Goal: Task Accomplishment & Management: Manage account settings

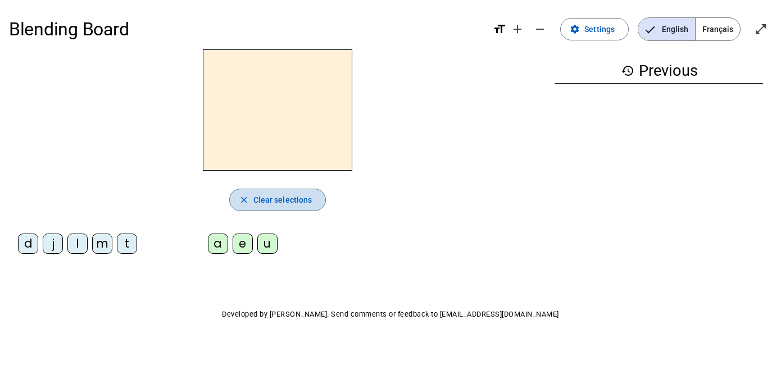
click at [288, 201] on span "Clear selections" at bounding box center [282, 199] width 59 height 13
click at [580, 33] on mat-icon "settings" at bounding box center [575, 29] width 10 height 10
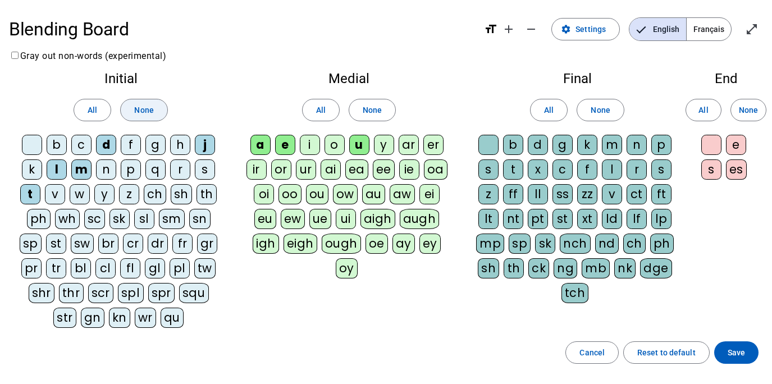
click at [152, 110] on span "None" at bounding box center [143, 109] width 19 height 13
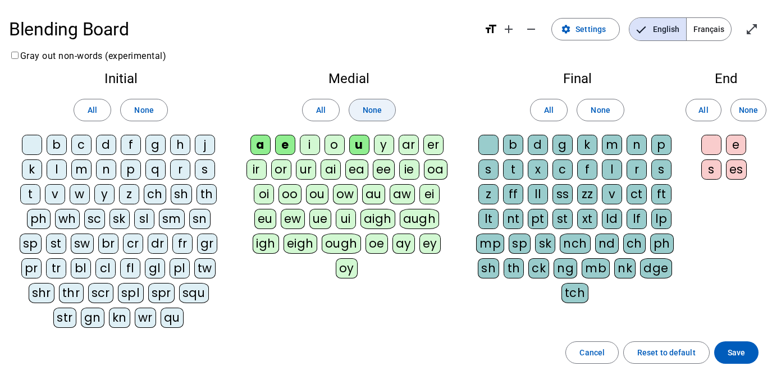
click at [379, 108] on span "None" at bounding box center [372, 109] width 19 height 13
click at [598, 113] on span "None" at bounding box center [600, 109] width 19 height 13
click at [744, 110] on span "None" at bounding box center [748, 109] width 19 height 13
click at [37, 195] on div "t" at bounding box center [30, 194] width 20 height 20
click at [258, 148] on div "a" at bounding box center [261, 145] width 20 height 20
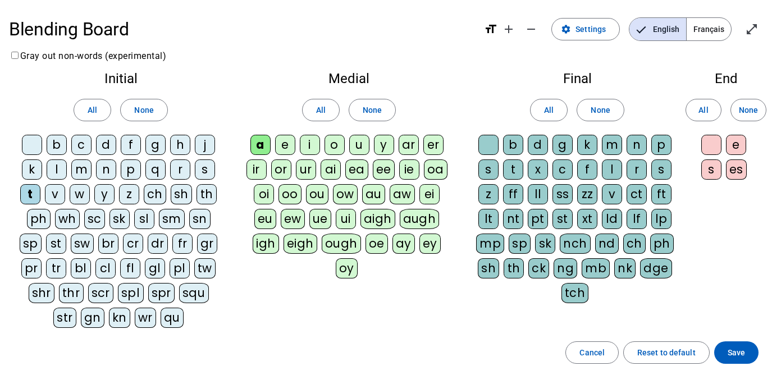
click at [563, 167] on div "c" at bounding box center [563, 170] width 20 height 20
click at [284, 145] on div "e" at bounding box center [285, 145] width 20 height 20
click at [202, 142] on div "j" at bounding box center [205, 145] width 20 height 20
click at [108, 147] on div "d" at bounding box center [106, 145] width 20 height 20
click at [81, 170] on div "m" at bounding box center [81, 170] width 20 height 20
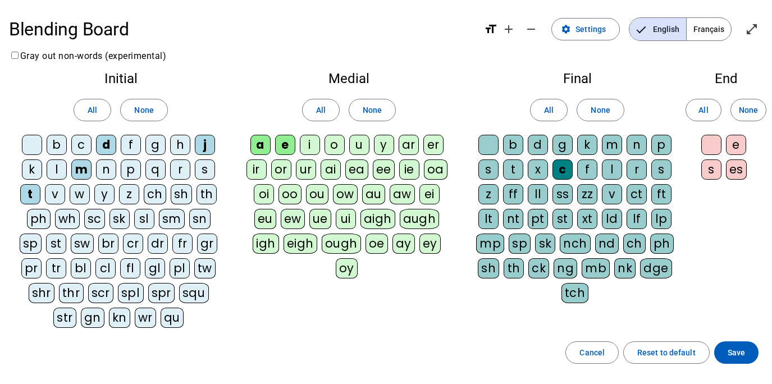
click at [60, 174] on div "l" at bounding box center [57, 170] width 20 height 20
click at [741, 353] on span "Save" at bounding box center [736, 352] width 17 height 13
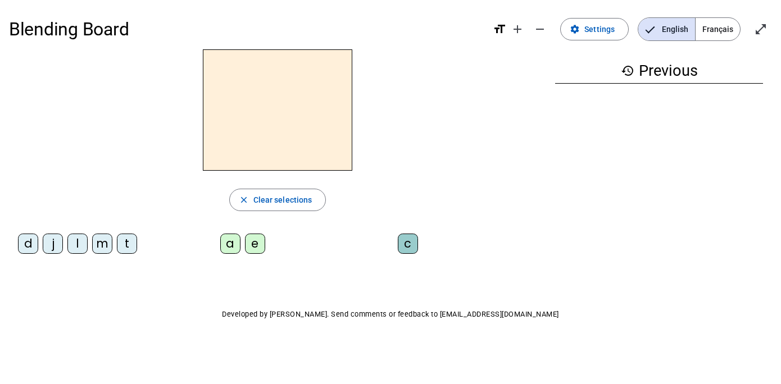
click at [133, 247] on div "t" at bounding box center [127, 244] width 20 height 20
click at [234, 245] on div "a" at bounding box center [230, 244] width 20 height 20
click at [411, 246] on div "c" at bounding box center [408, 244] width 20 height 20
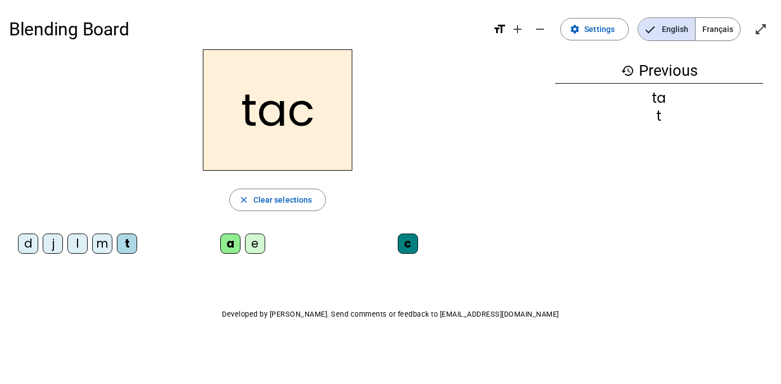
click at [408, 248] on div "c" at bounding box center [408, 244] width 20 height 20
click at [409, 243] on div "c" at bounding box center [408, 244] width 20 height 20
click at [244, 203] on mat-icon "close" at bounding box center [244, 200] width 10 height 10
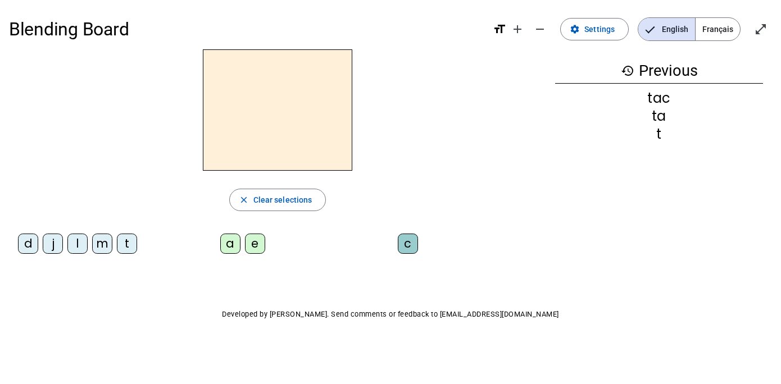
click at [130, 244] on div "t" at bounding box center [127, 244] width 20 height 20
click at [231, 244] on div "a" at bounding box center [230, 244] width 20 height 20
click at [412, 247] on div "c" at bounding box center [408, 244] width 20 height 20
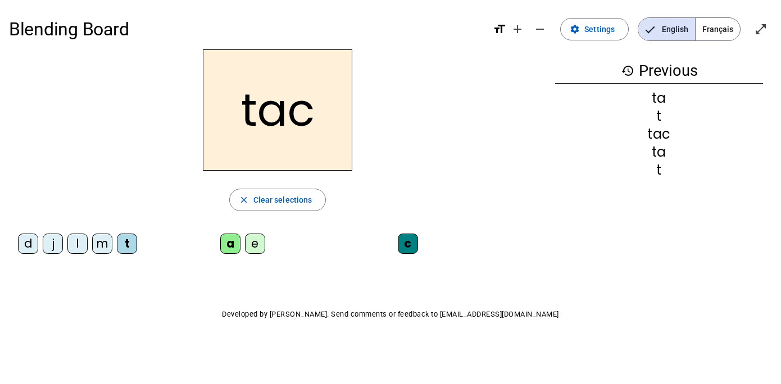
click at [407, 248] on div "c" at bounding box center [408, 244] width 20 height 20
click at [302, 115] on h2 "tac" at bounding box center [277, 109] width 149 height 121
click at [403, 242] on div "c" at bounding box center [408, 244] width 20 height 20
click at [413, 246] on div "c" at bounding box center [408, 244] width 20 height 20
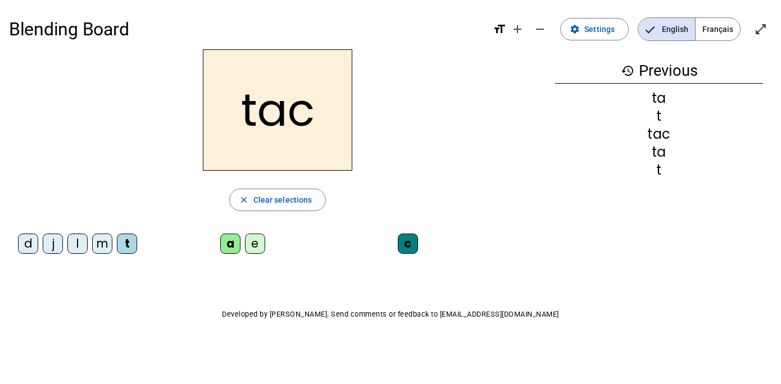
click at [413, 246] on div "c" at bounding box center [408, 244] width 20 height 20
click at [245, 198] on mat-icon "close" at bounding box center [244, 200] width 10 height 10
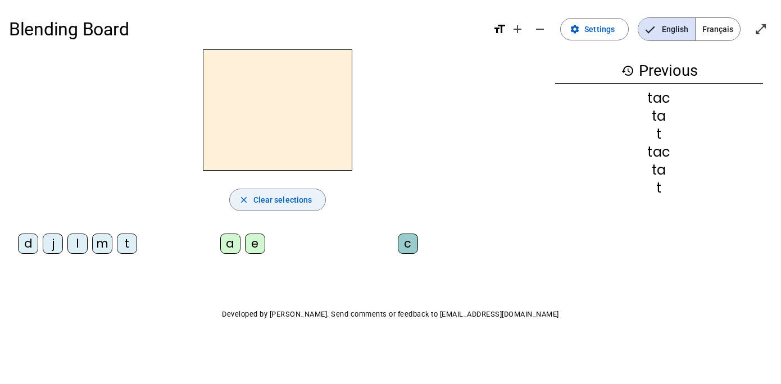
click at [264, 208] on span "button" at bounding box center [278, 199] width 96 height 27
click at [600, 33] on span "Settings" at bounding box center [599, 28] width 30 height 13
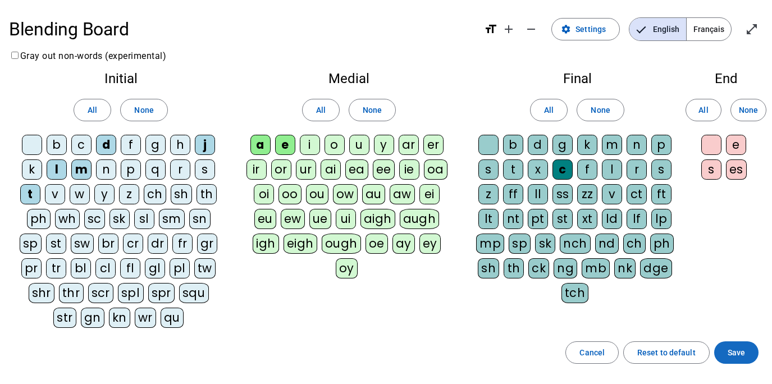
click at [745, 353] on span "Save" at bounding box center [736, 352] width 17 height 13
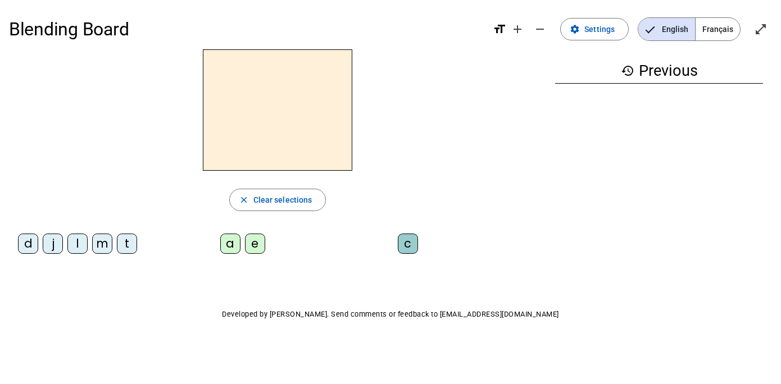
click at [124, 238] on div "t" at bounding box center [127, 244] width 20 height 20
click at [233, 236] on div "a" at bounding box center [230, 244] width 20 height 20
click at [404, 244] on div "c" at bounding box center [408, 244] width 20 height 20
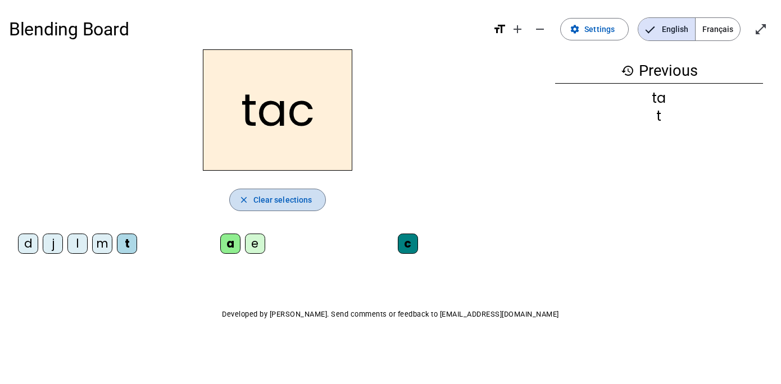
click at [266, 202] on span "Clear selections" at bounding box center [282, 199] width 59 height 13
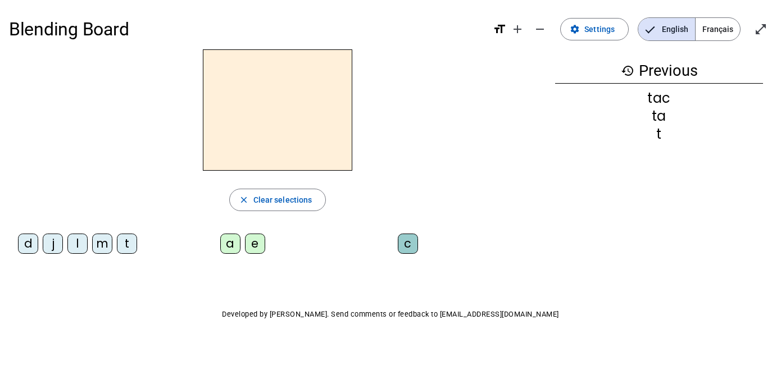
click at [128, 243] on div "t" at bounding box center [127, 244] width 20 height 20
click at [225, 246] on div "a" at bounding box center [230, 244] width 20 height 20
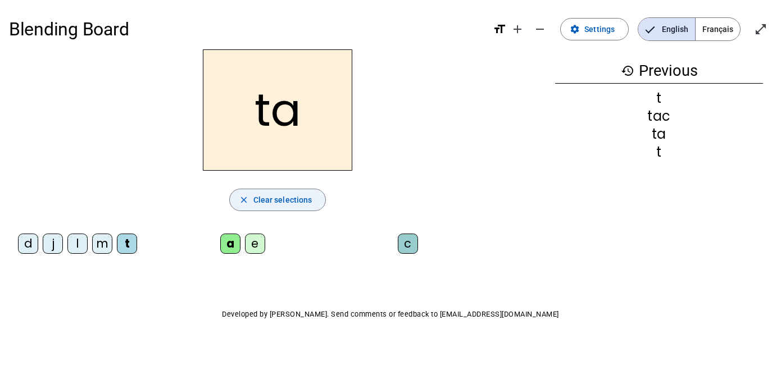
click at [299, 202] on span "Clear selections" at bounding box center [282, 199] width 59 height 13
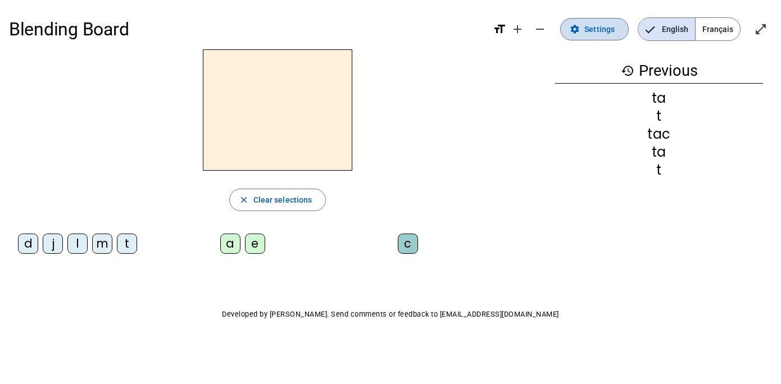
click at [591, 26] on span "Settings" at bounding box center [599, 28] width 30 height 13
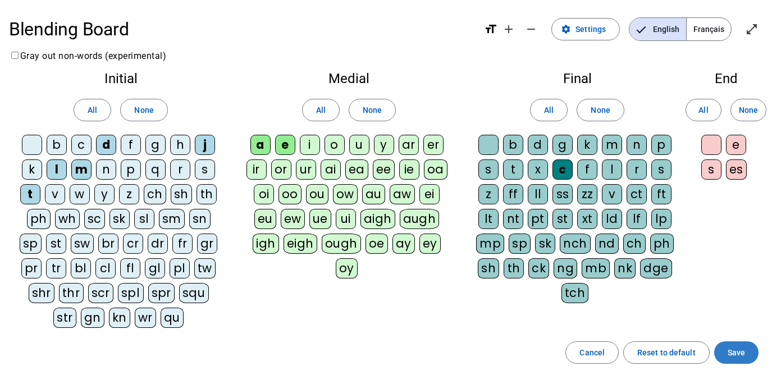
click at [749, 353] on span at bounding box center [736, 352] width 44 height 27
